Goal: Task Accomplishment & Management: Use online tool/utility

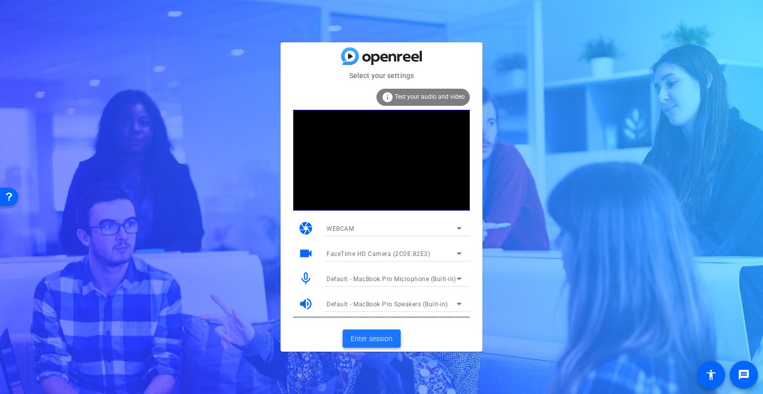
click at [364, 338] on span "Enter session" at bounding box center [372, 339] width 42 height 11
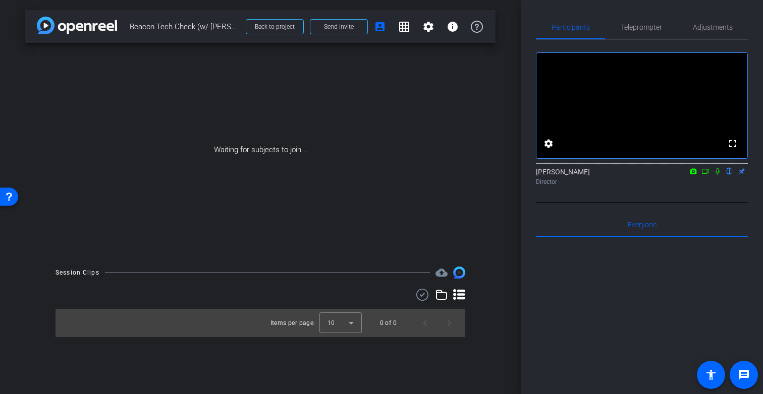
click at [717, 175] on icon at bounding box center [717, 171] width 4 height 7
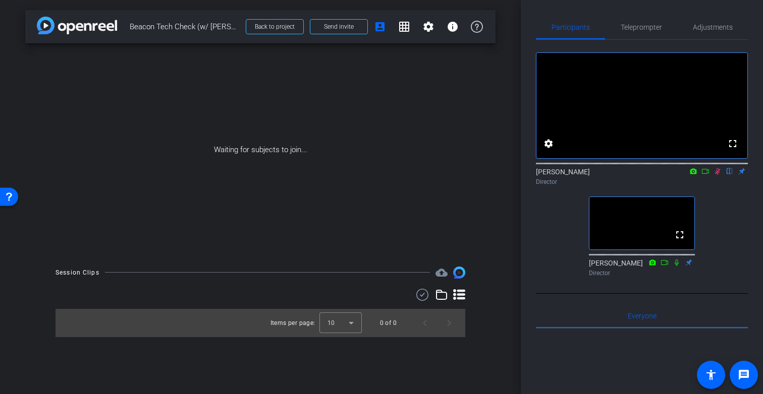
click at [718, 175] on icon at bounding box center [717, 171] width 8 height 7
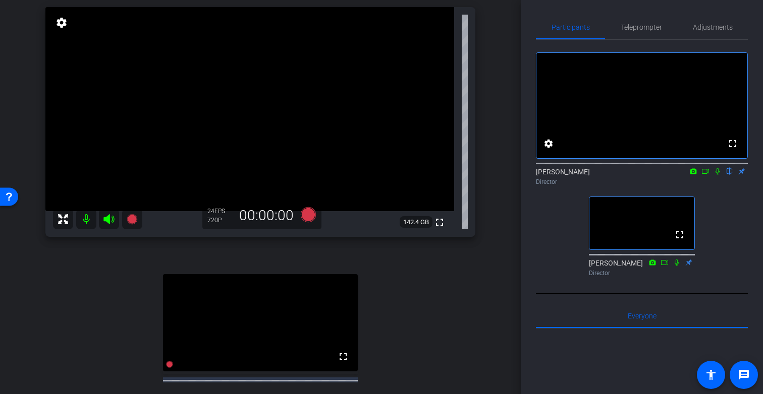
scroll to position [72, 0]
click at [716, 175] on icon at bounding box center [717, 171] width 4 height 7
click at [707, 27] on span "Adjustments" at bounding box center [713, 27] width 40 height 7
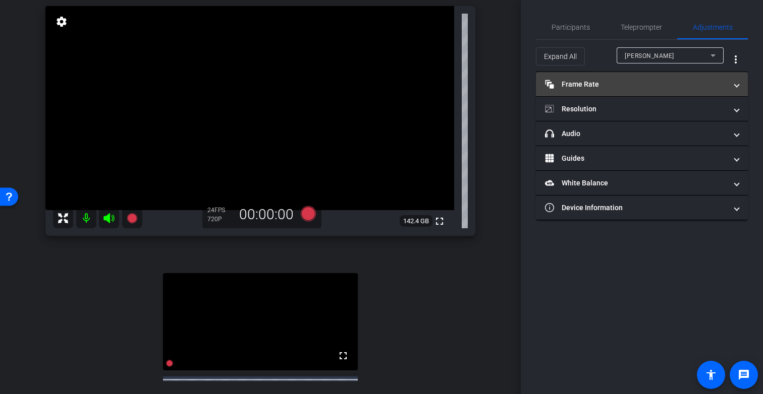
click at [630, 84] on mat-panel-title "Frame Rate Frame Rate" at bounding box center [636, 84] width 182 height 11
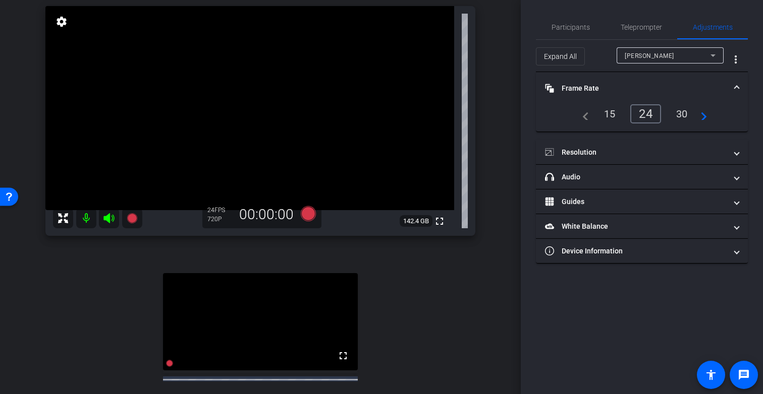
click at [681, 113] on div "30" at bounding box center [681, 113] width 27 height 17
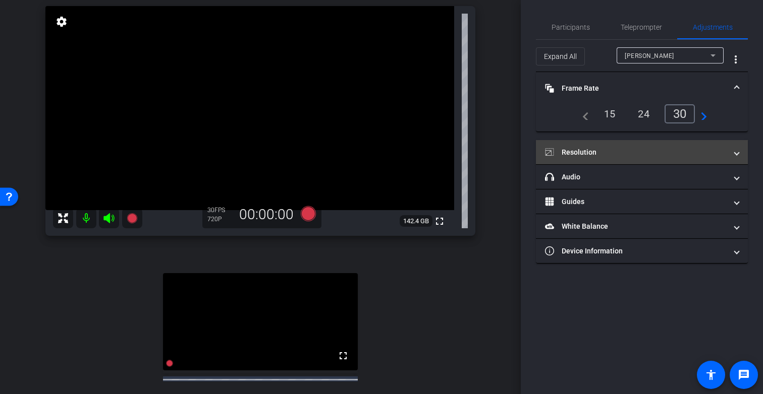
click at [628, 155] on mat-panel-title "Resolution" at bounding box center [636, 152] width 182 height 11
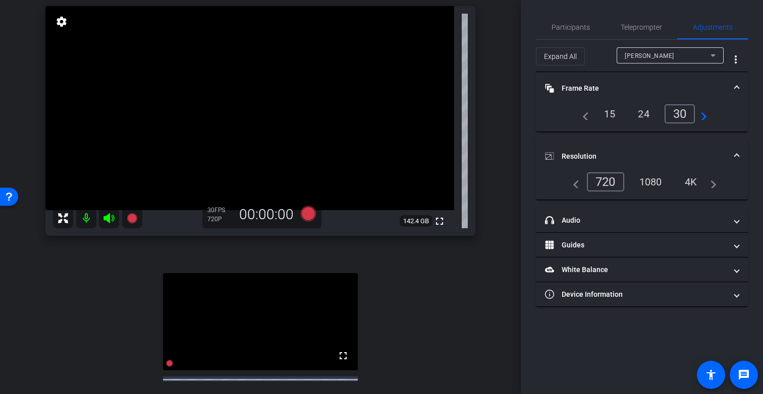
click at [653, 183] on div "1080" at bounding box center [651, 182] width 38 height 17
click at [576, 29] on span "Participants" at bounding box center [570, 27] width 38 height 7
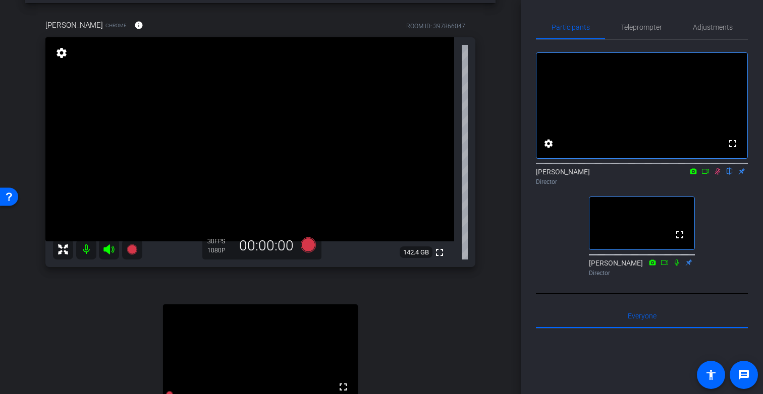
scroll to position [40, 0]
click at [712, 25] on span "Adjustments" at bounding box center [713, 27] width 40 height 7
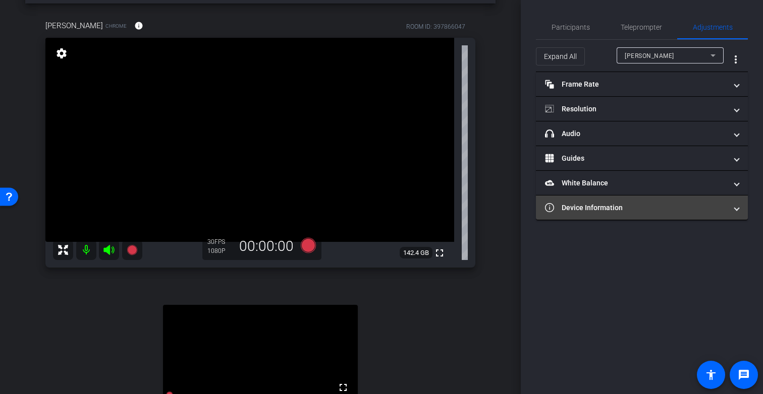
click at [625, 204] on mat-panel-title "Device Information" at bounding box center [636, 208] width 182 height 11
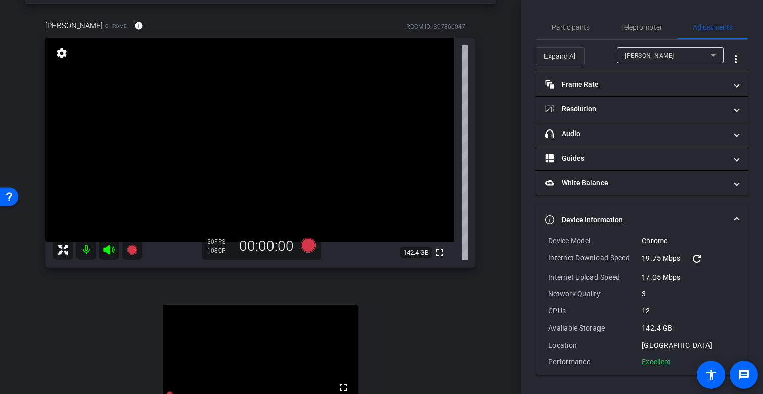
click at [699, 258] on mat-icon "refresh" at bounding box center [697, 259] width 12 height 12
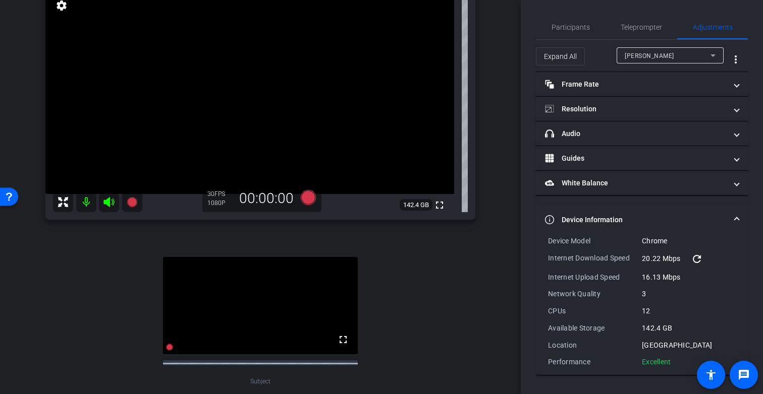
scroll to position [89, 0]
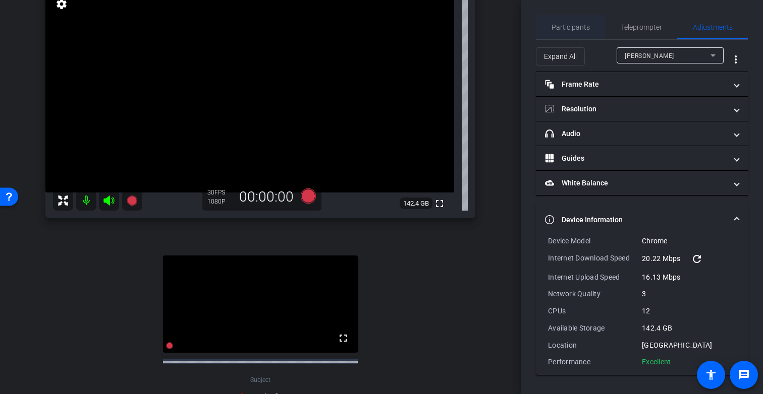
click at [567, 30] on span "Participants" at bounding box center [570, 27] width 38 height 7
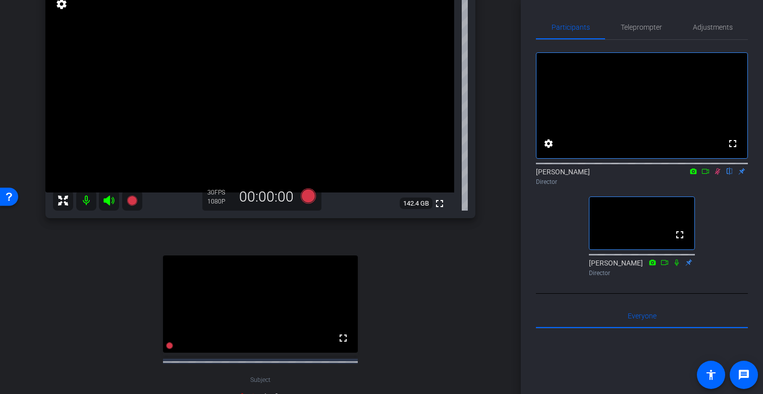
click at [719, 175] on icon at bounding box center [718, 171] width 6 height 7
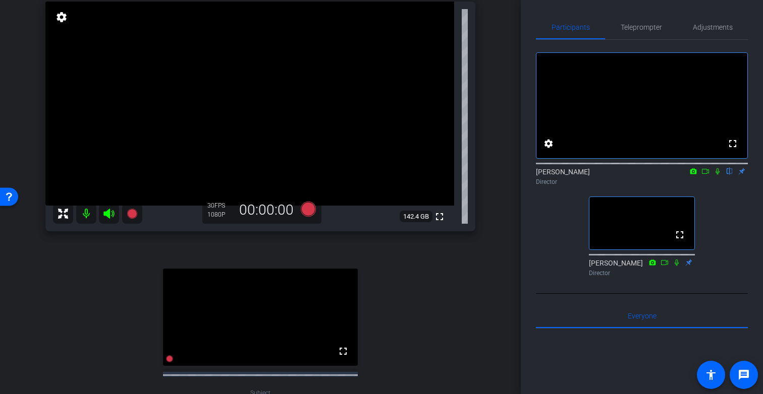
scroll to position [63, 0]
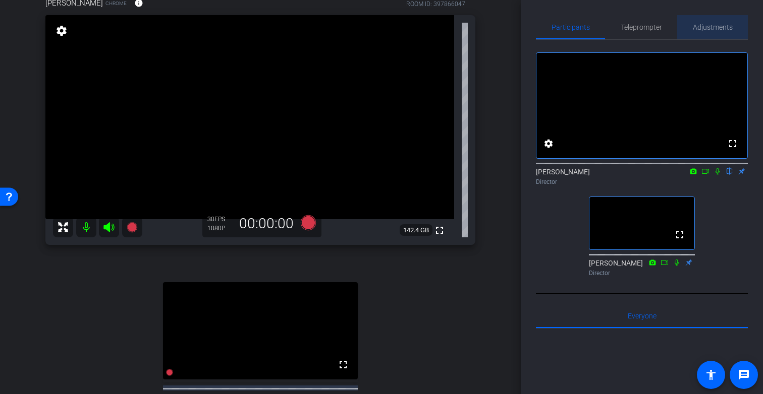
click at [707, 22] on span "Adjustments" at bounding box center [713, 27] width 40 height 24
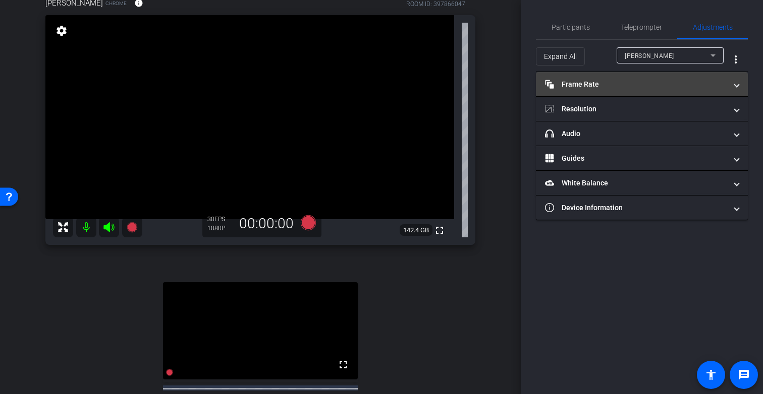
click at [606, 84] on mat-panel-title "Frame Rate Frame Rate" at bounding box center [636, 84] width 182 height 11
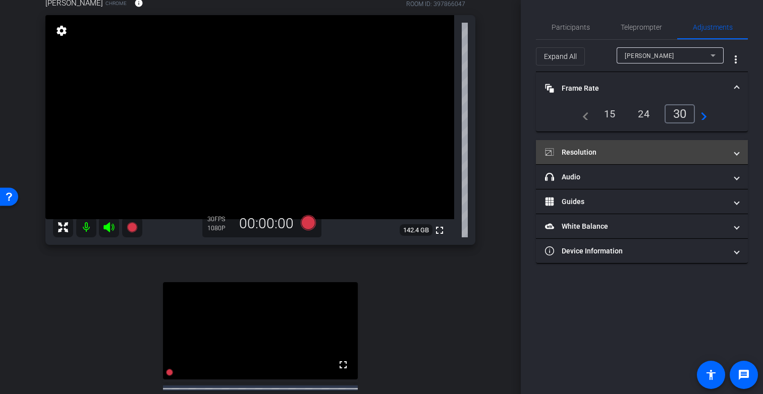
click at [615, 157] on mat-panel-title "Resolution" at bounding box center [636, 152] width 182 height 11
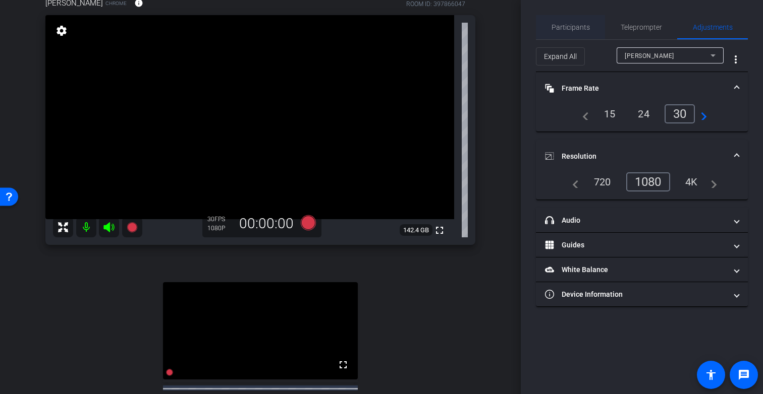
click at [576, 30] on span "Participants" at bounding box center [570, 27] width 38 height 7
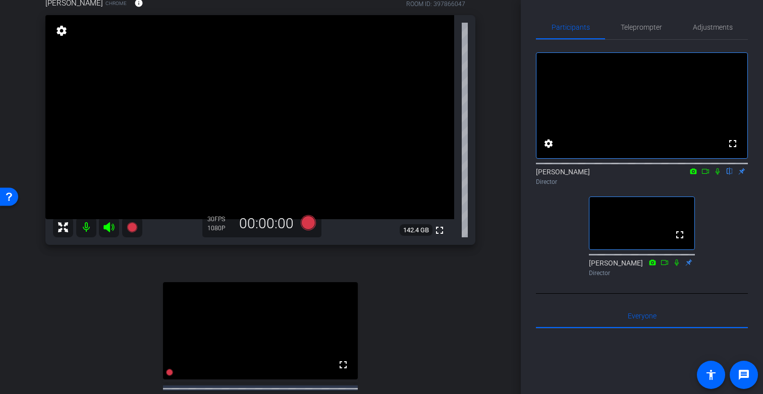
click at [718, 175] on icon at bounding box center [717, 171] width 4 height 7
click at [718, 175] on icon at bounding box center [717, 171] width 8 height 7
click at [716, 175] on icon at bounding box center [717, 171] width 4 height 7
click at [671, 320] on span "Support 1" at bounding box center [669, 316] width 25 height 7
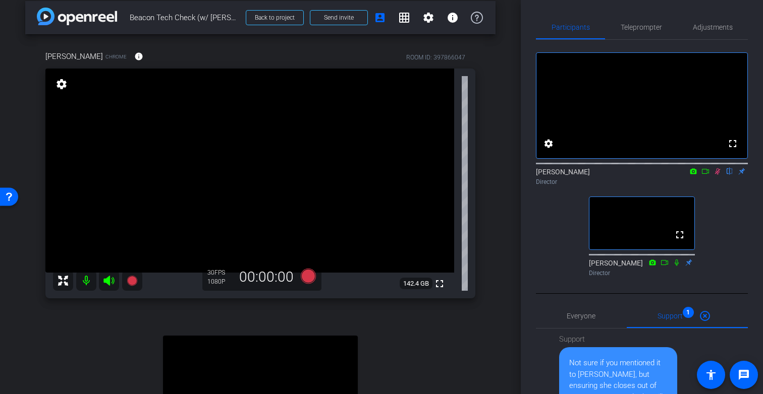
scroll to position [9, 0]
click at [719, 24] on span "Adjustments" at bounding box center [713, 27] width 40 height 7
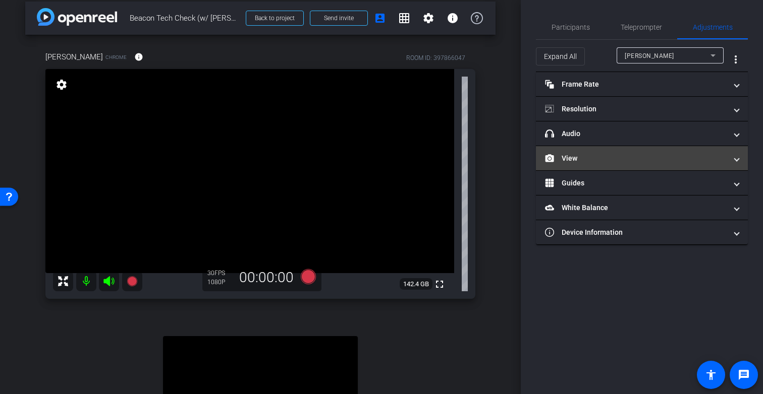
click at [589, 167] on mat-expansion-panel-header "View" at bounding box center [642, 158] width 212 height 24
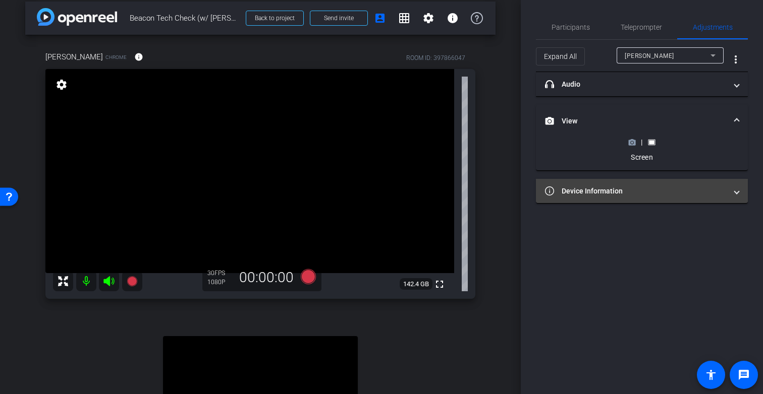
click at [618, 193] on mat-panel-title "Device Information" at bounding box center [636, 191] width 182 height 11
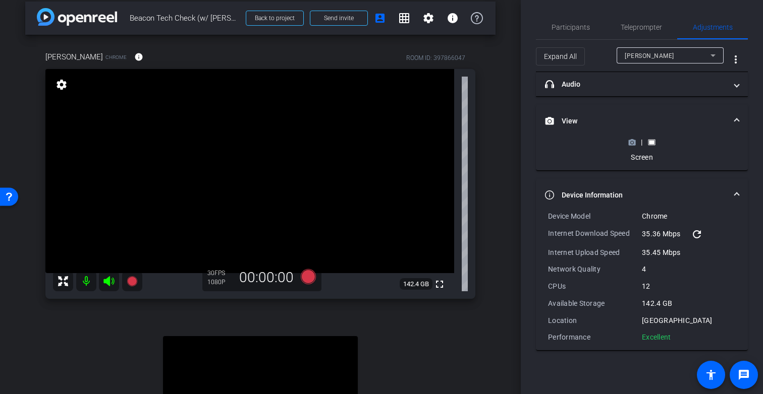
click at [618, 193] on mat-panel-title "Device Information" at bounding box center [636, 195] width 182 height 11
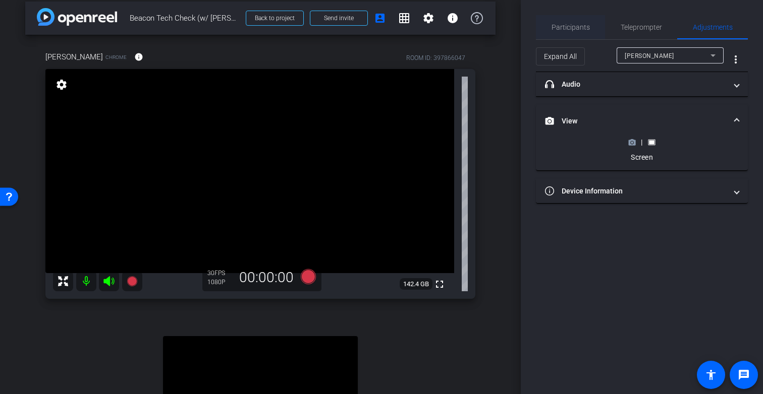
click at [574, 22] on span "Participants" at bounding box center [570, 27] width 38 height 24
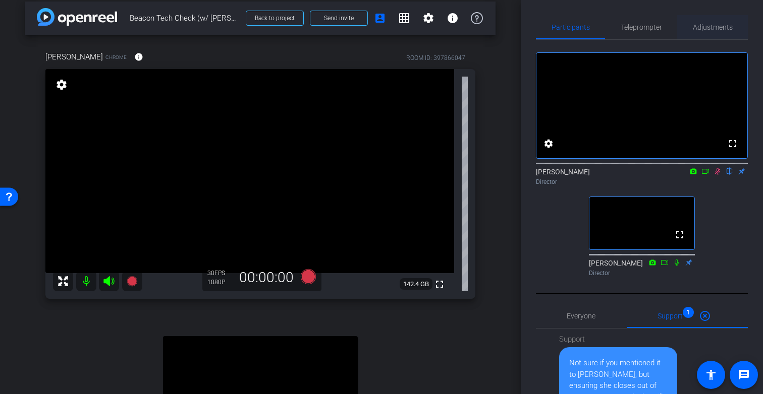
click at [718, 25] on span "Adjustments" at bounding box center [713, 27] width 40 height 7
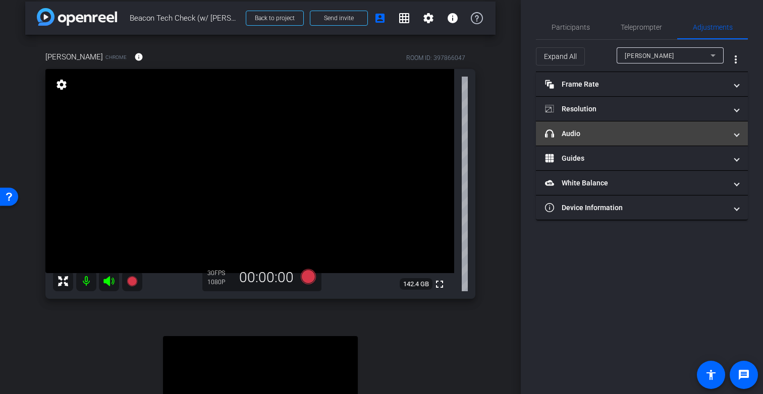
click at [610, 138] on mat-panel-title "headphone icon Audio" at bounding box center [636, 134] width 182 height 11
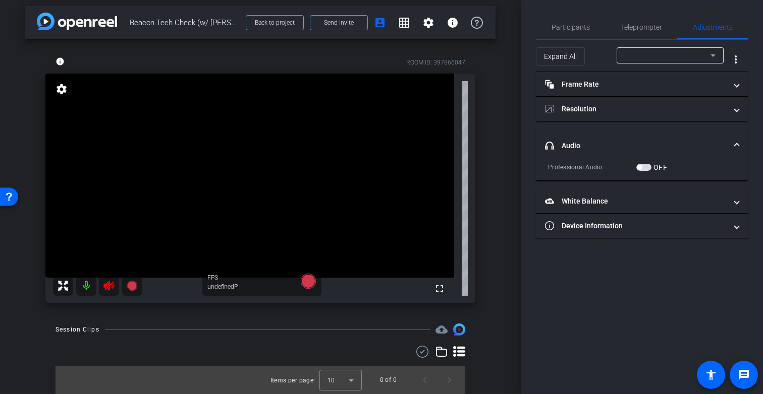
scroll to position [4, 0]
click at [580, 29] on span "Participants" at bounding box center [570, 27] width 38 height 7
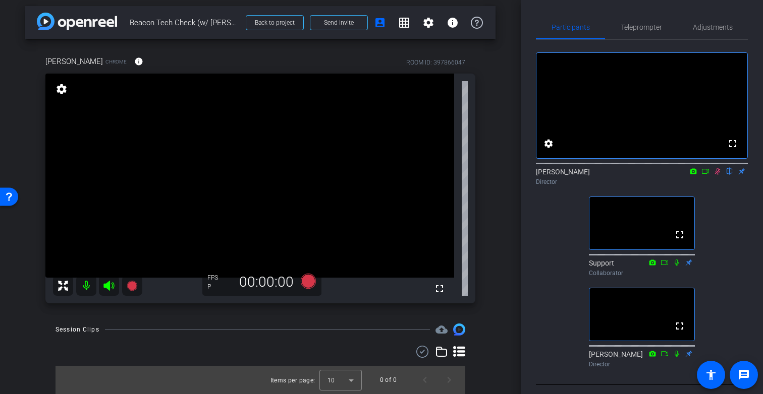
scroll to position [0, 0]
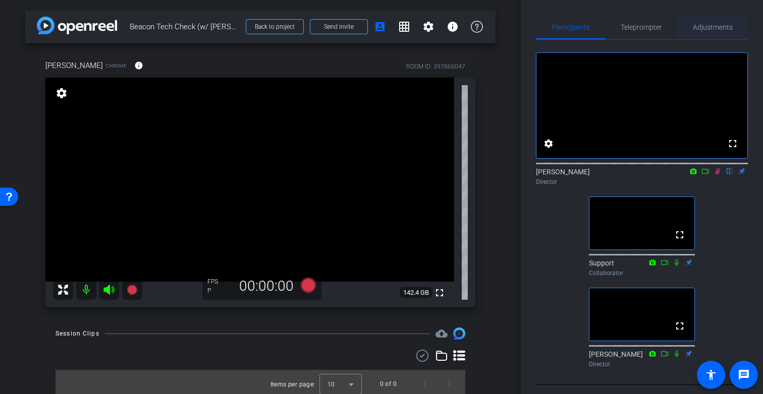
click at [709, 28] on span "Adjustments" at bounding box center [713, 27] width 40 height 7
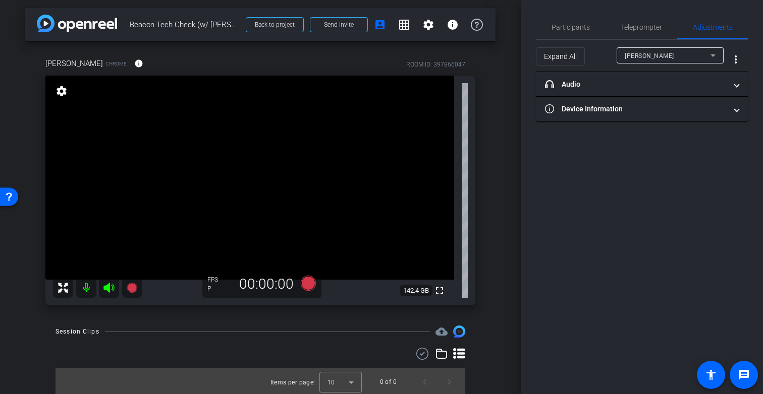
scroll to position [4, 0]
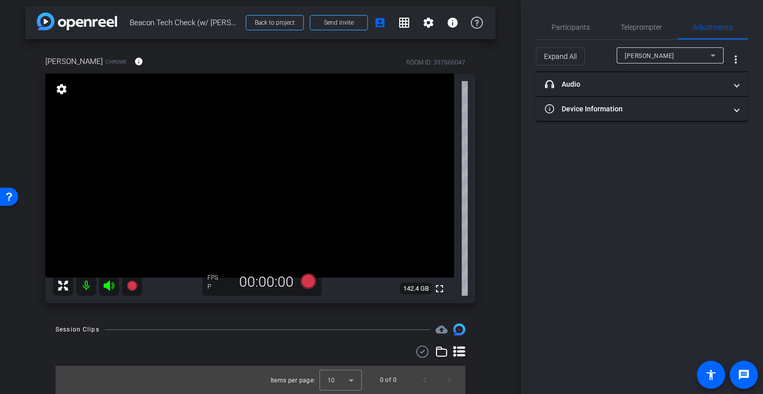
click at [660, 238] on div "Participants Teleprompter Adjustments settings [PERSON_NAME] flip Director Supp…" at bounding box center [642, 197] width 242 height 394
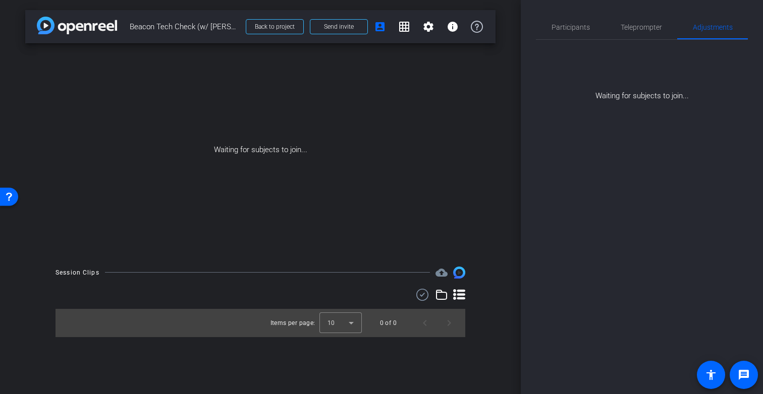
scroll to position [0, 0]
click at [576, 29] on span "Participants" at bounding box center [570, 27] width 38 height 7
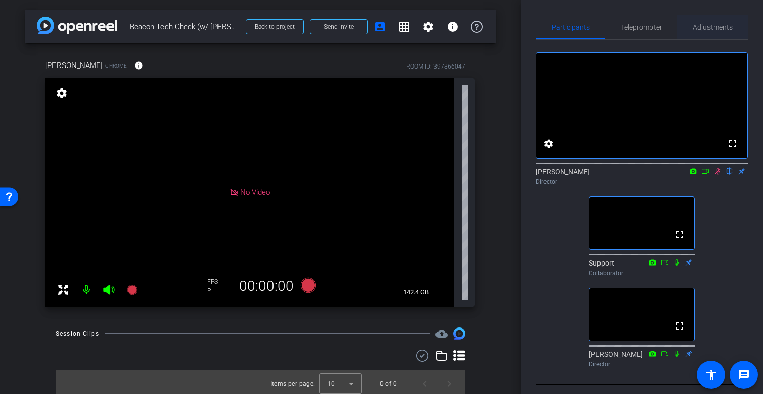
click at [709, 27] on span "Adjustments" at bounding box center [713, 27] width 40 height 7
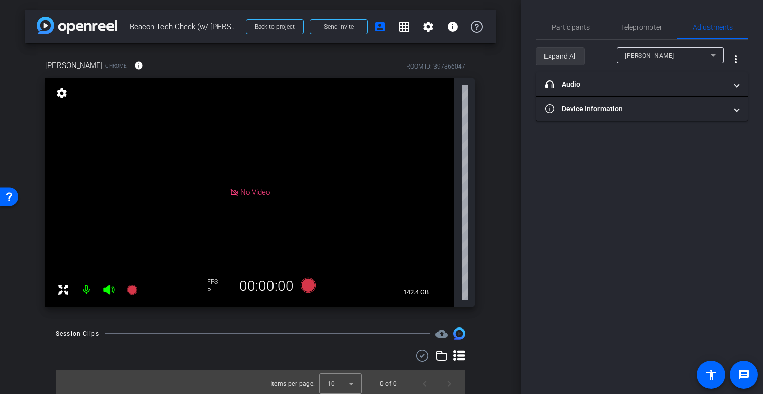
click at [559, 56] on span "Expand All" at bounding box center [560, 56] width 33 height 19
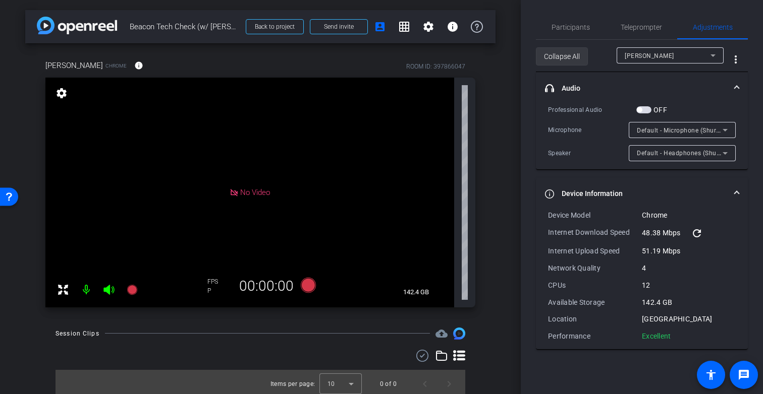
click at [559, 56] on span "Collapse All" at bounding box center [562, 56] width 36 height 19
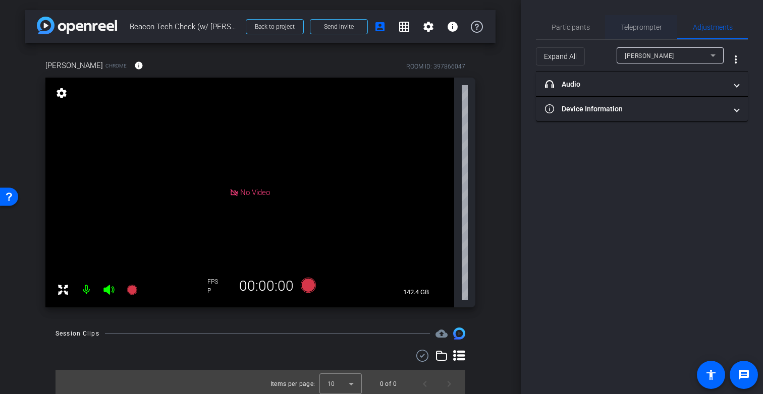
click at [644, 28] on span "Teleprompter" at bounding box center [640, 27] width 41 height 7
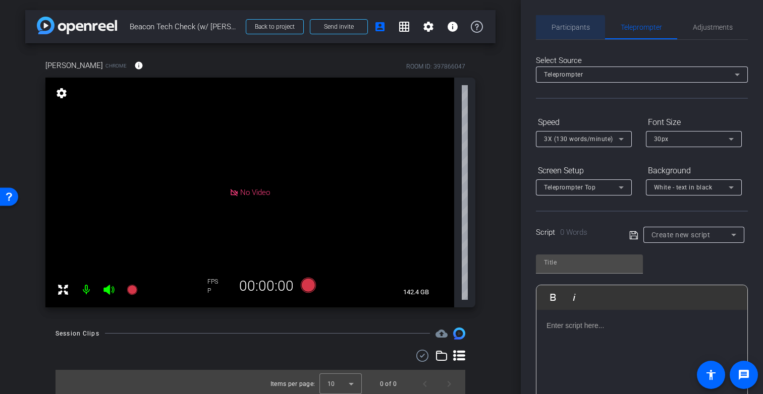
click at [565, 30] on span "Participants" at bounding box center [570, 27] width 38 height 7
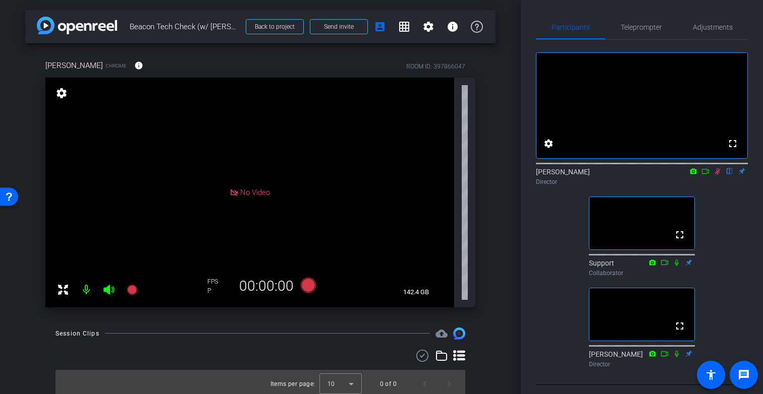
click at [717, 175] on icon at bounding box center [718, 171] width 6 height 7
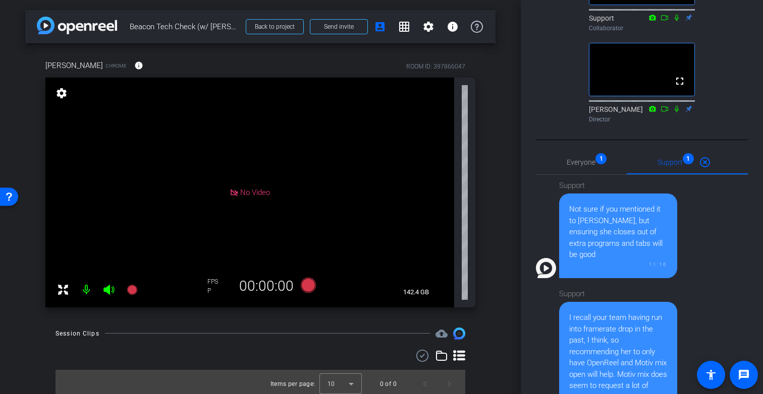
scroll to position [244, 0]
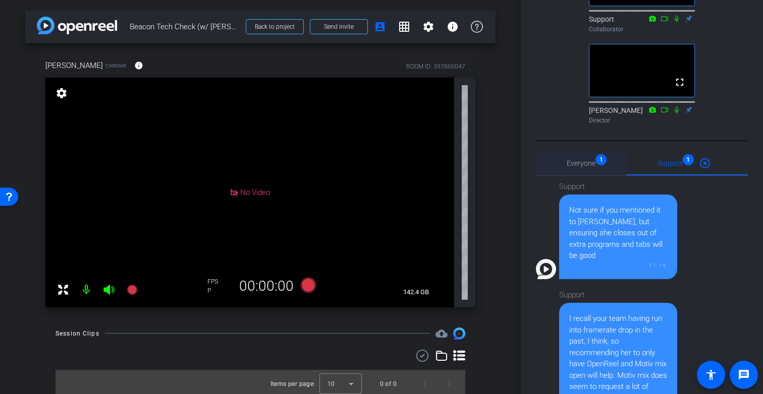
click at [583, 167] on span "Everyone 1" at bounding box center [580, 163] width 29 height 7
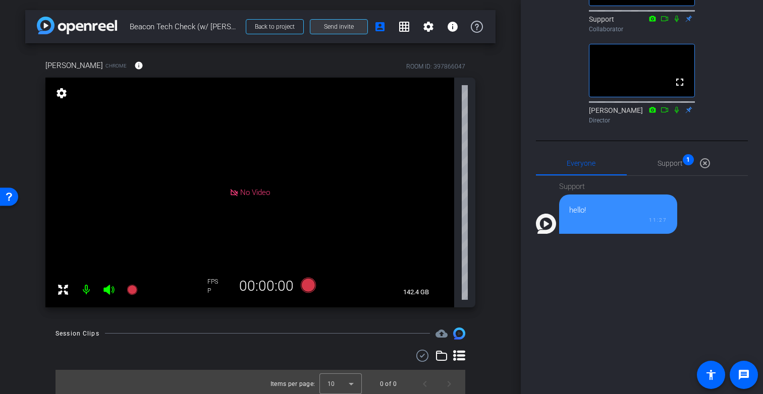
click at [334, 32] on span at bounding box center [338, 27] width 57 height 24
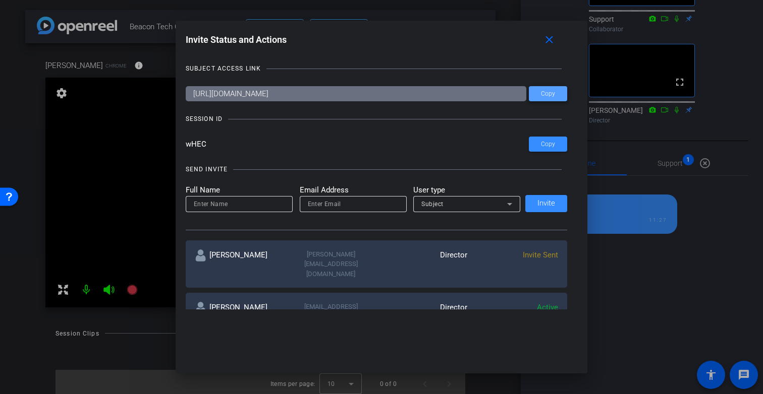
click at [547, 96] on span "Copy" at bounding box center [548, 94] width 14 height 8
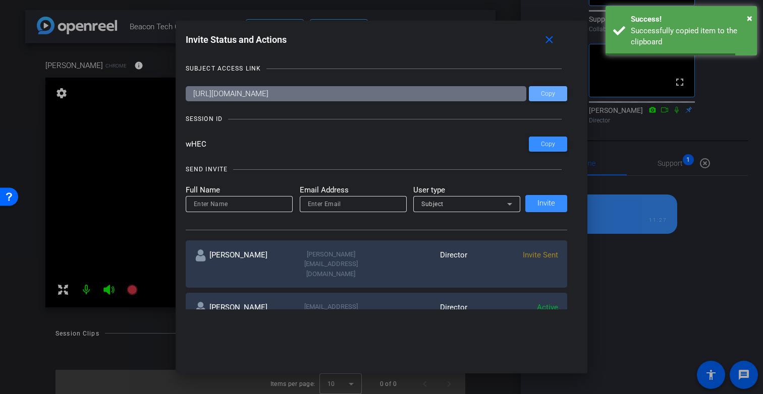
click at [654, 298] on div at bounding box center [381, 197] width 763 height 394
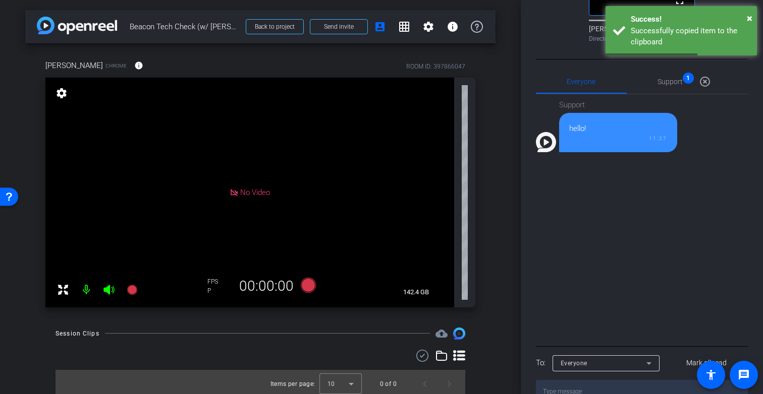
scroll to position [376, 0]
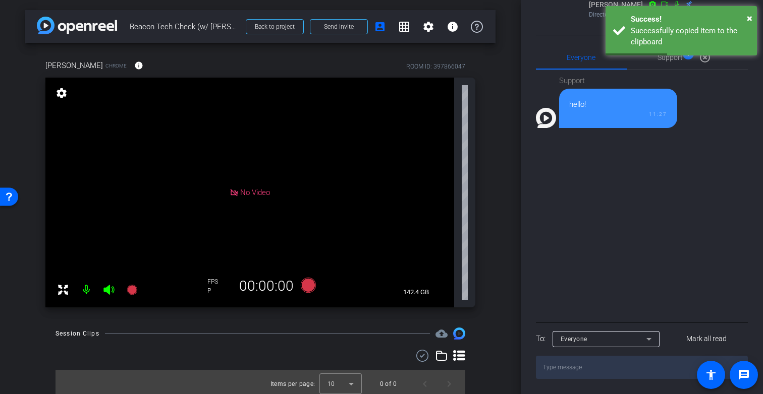
click at [577, 366] on textarea at bounding box center [642, 367] width 212 height 23
paste textarea "[URL][DOMAIN_NAME]"
type textarea "[URL][DOMAIN_NAME]"
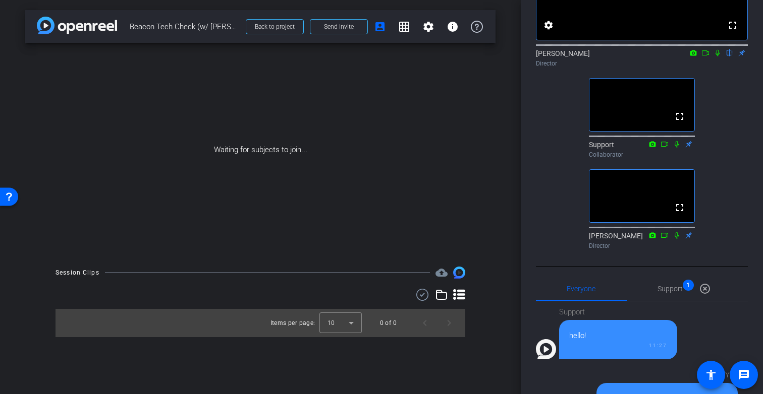
scroll to position [0, 0]
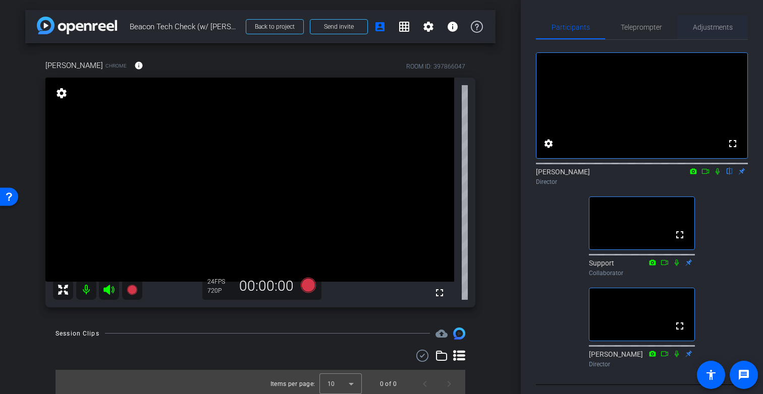
click at [723, 26] on span "Adjustments" at bounding box center [713, 27] width 40 height 7
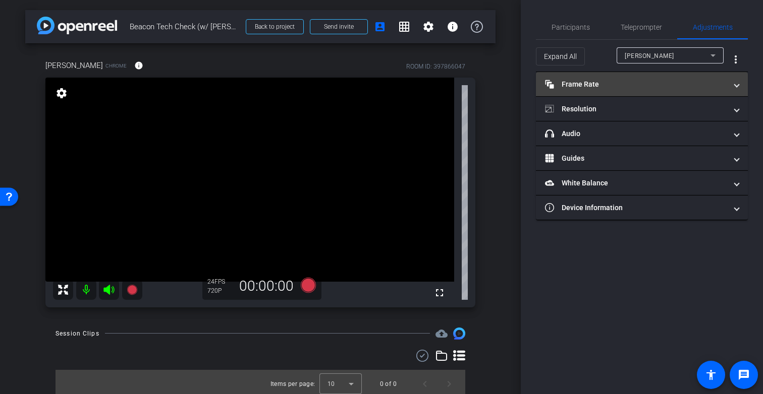
click at [621, 87] on mat-panel-title "Frame Rate Frame Rate" at bounding box center [636, 84] width 182 height 11
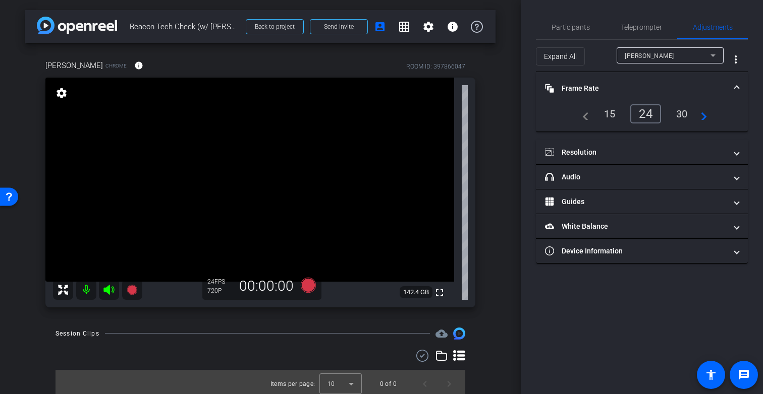
click at [680, 111] on div "30" at bounding box center [681, 113] width 27 height 17
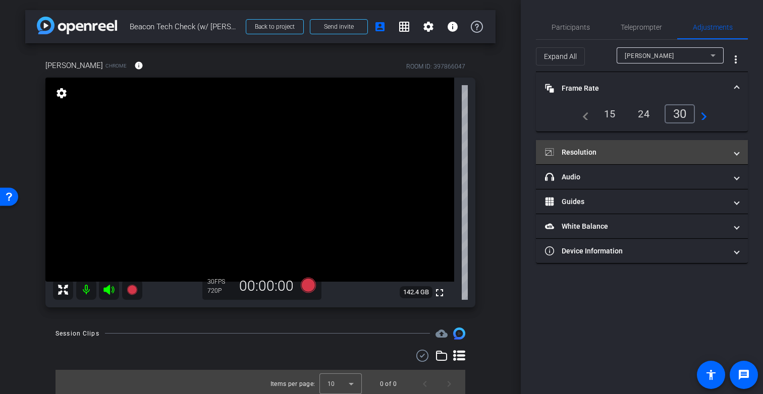
click at [612, 150] on mat-panel-title "Resolution" at bounding box center [636, 152] width 182 height 11
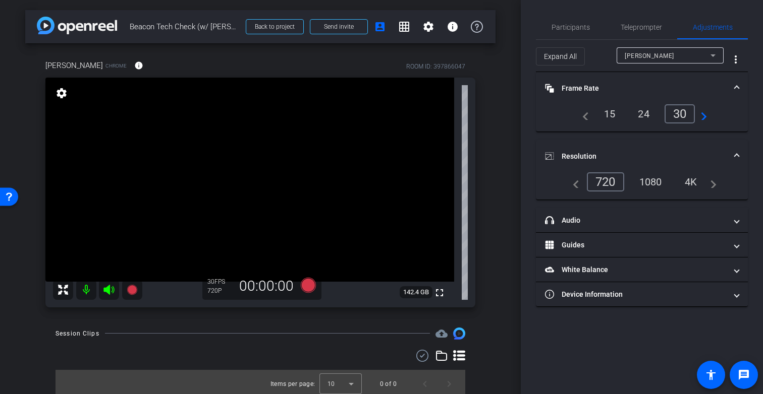
click at [650, 181] on div "1080" at bounding box center [651, 182] width 38 height 17
click at [577, 28] on span "Participants" at bounding box center [570, 27] width 38 height 7
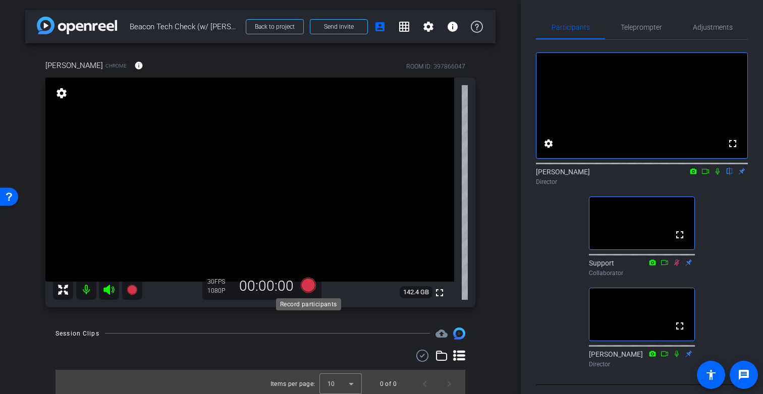
click at [307, 289] on icon at bounding box center [308, 284] width 15 height 15
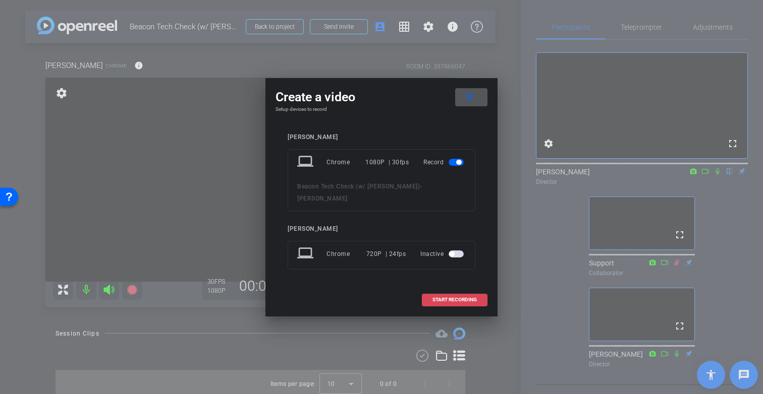
click at [468, 304] on span at bounding box center [454, 300] width 65 height 24
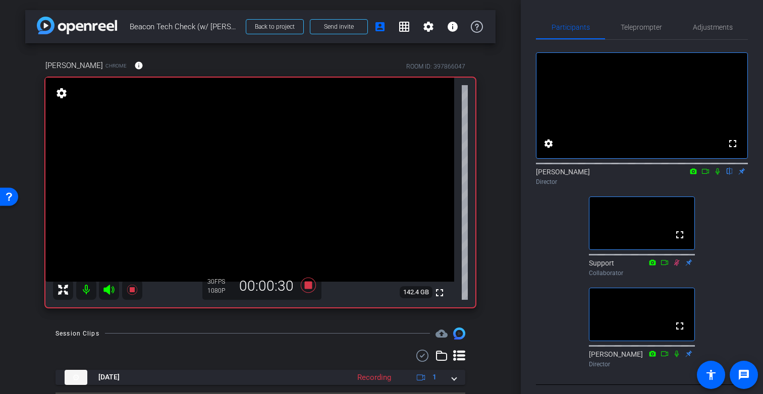
click at [719, 175] on icon at bounding box center [717, 171] width 8 height 7
click at [309, 284] on icon at bounding box center [308, 284] width 15 height 15
